Goal: Information Seeking & Learning: Learn about a topic

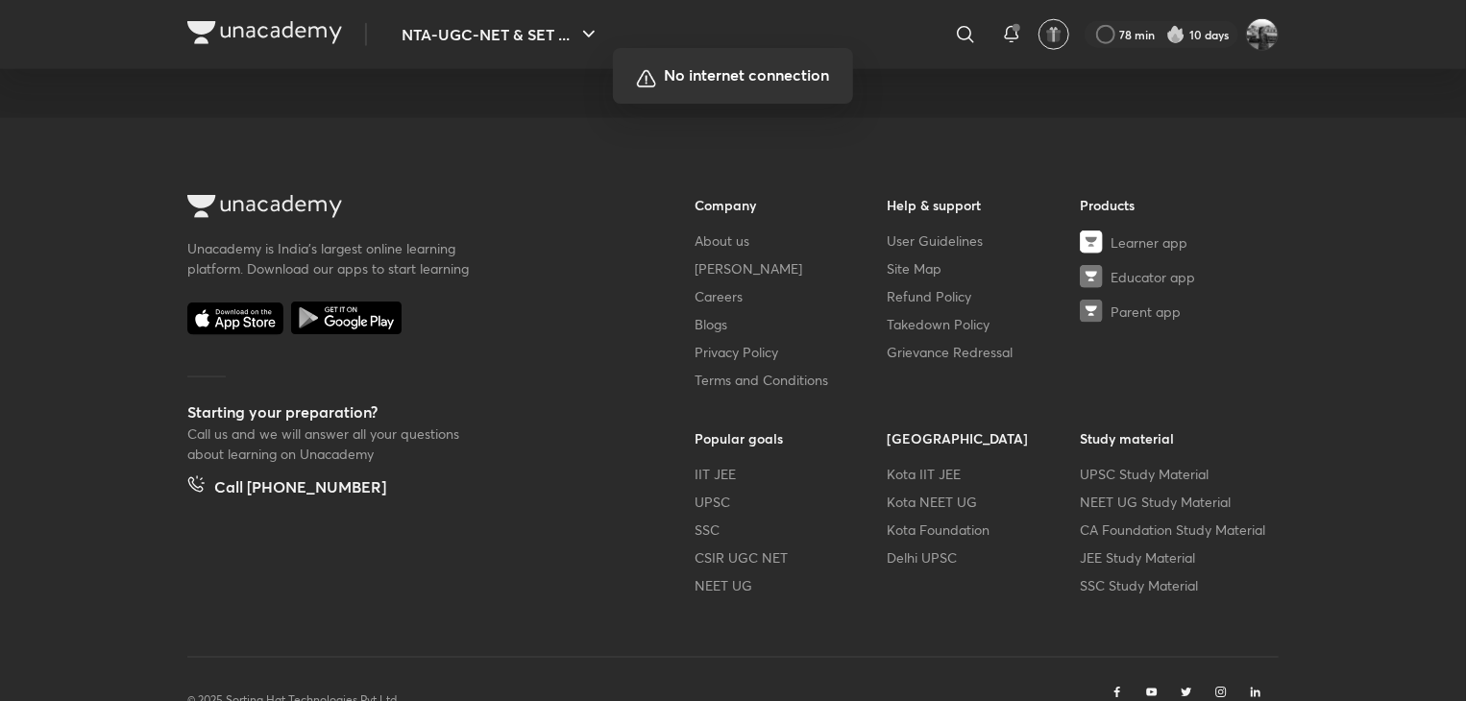
scroll to position [1086, 0]
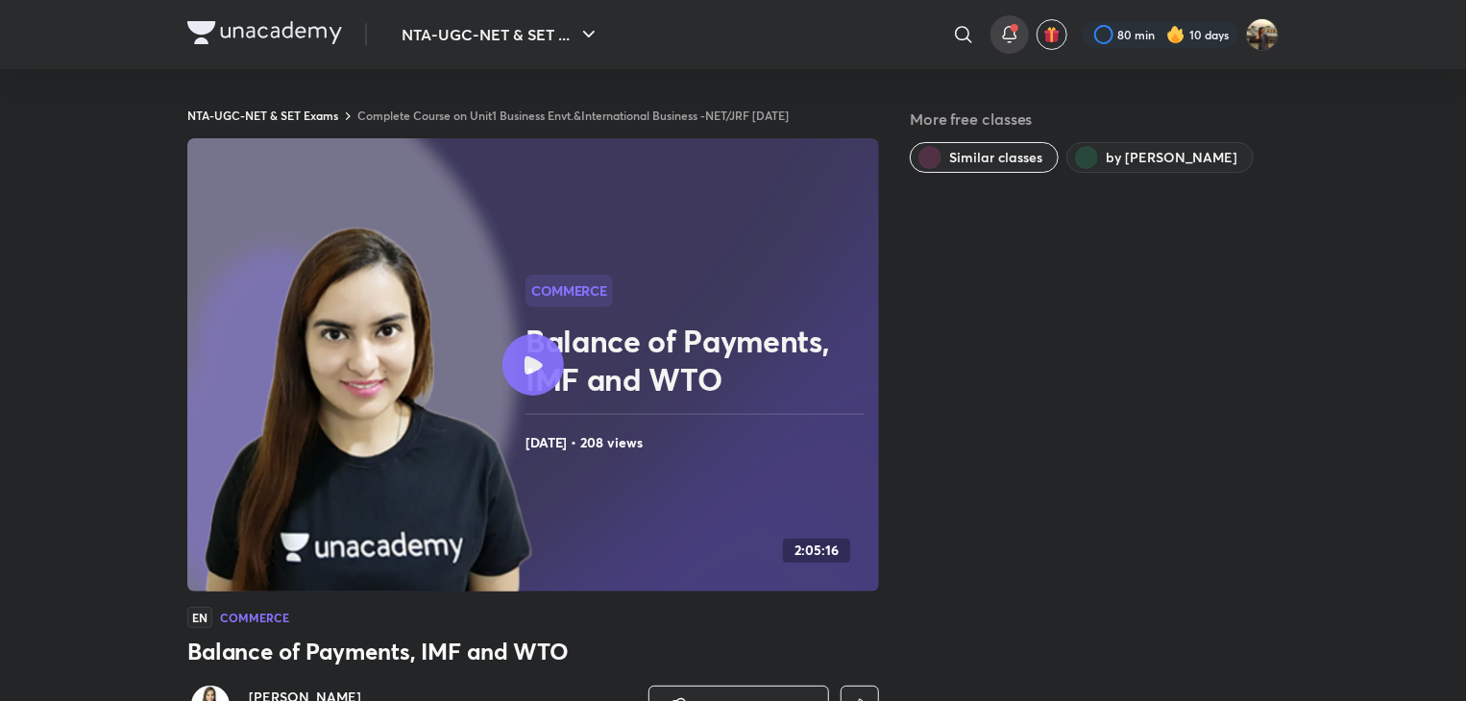
click at [1004, 31] on icon at bounding box center [1009, 33] width 12 height 12
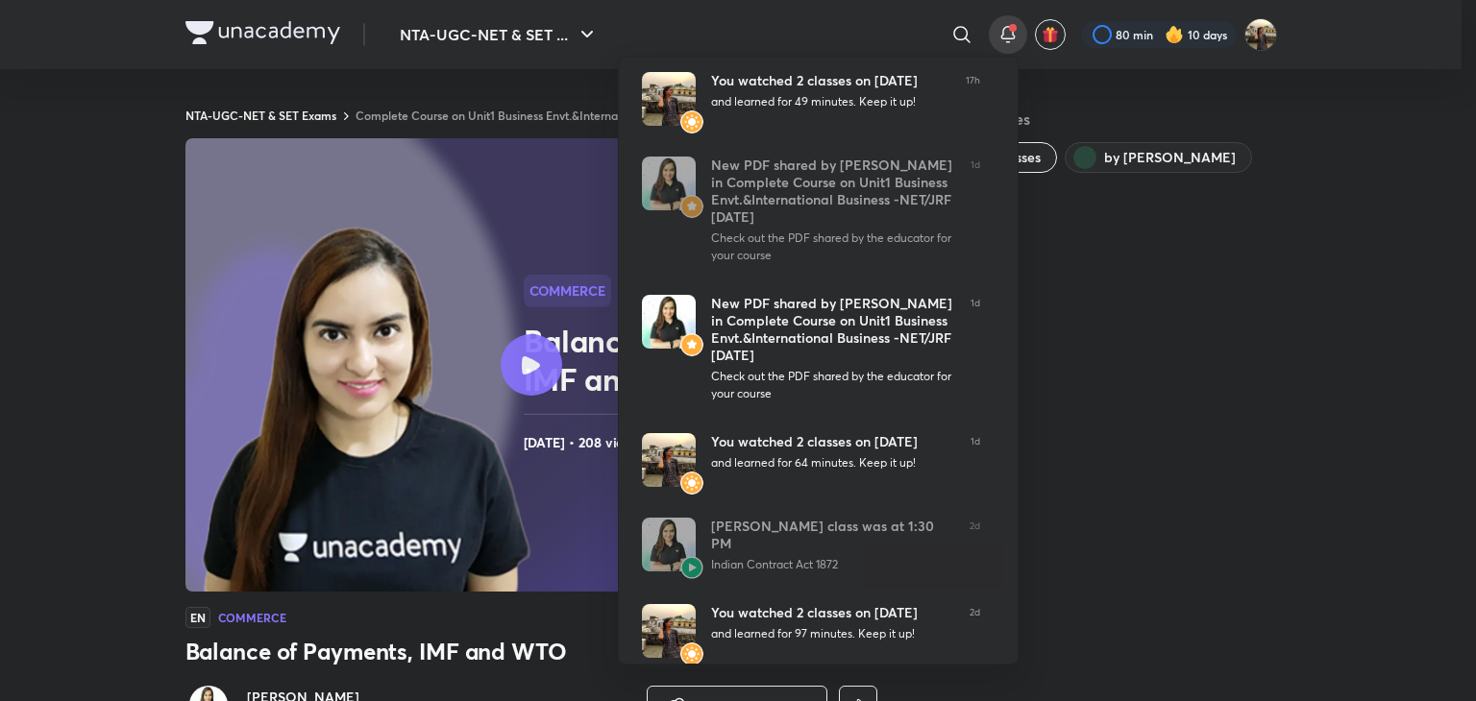
click at [1004, 31] on div at bounding box center [738, 350] width 1476 height 701
